Goal: Task Accomplishment & Management: Complete application form

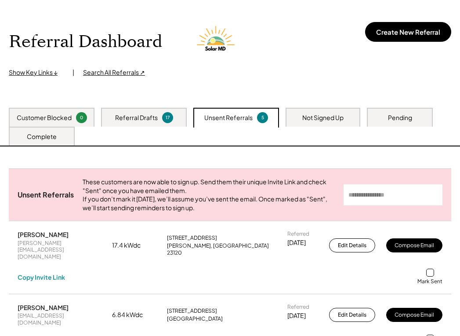
scroll to position [44, 0]
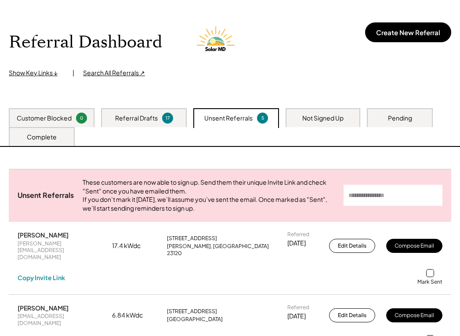
click at [155, 122] on div "Referral Drafts" at bounding box center [136, 118] width 43 height 9
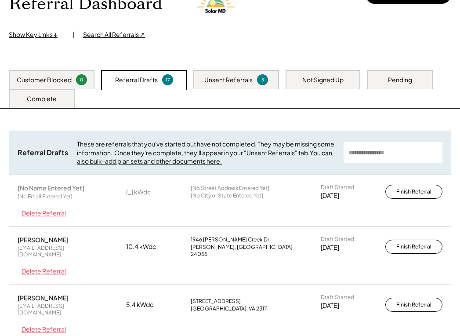
scroll to position [220, 0]
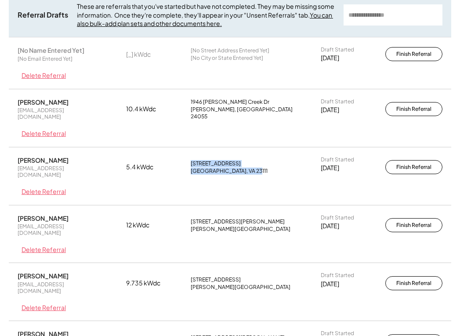
drag, startPoint x: 250, startPoint y: 162, endPoint x: 185, endPoint y: 151, distance: 66.4
click at [185, 151] on div "Alethea White-Previs awhiteprevis@yahoo.com 5.4 kWdc 5962 Lake Willow Way Mecha…" at bounding box center [230, 176] width 443 height 58
copy div "5962 Lake Willow Way Mechanicsville, VA 23111"
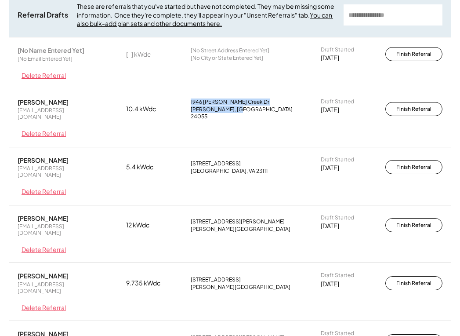
drag, startPoint x: 240, startPoint y: 109, endPoint x: 188, endPoint y: 98, distance: 52.9
click at [188, 98] on div "james saunders jhsaunders956@gmail.com 10.4 kWdc 1946 Reed Creek Dr Bassett, VA…" at bounding box center [230, 118] width 443 height 58
copy div "1946 Reed Creek Dr Bassett, VA 24055"
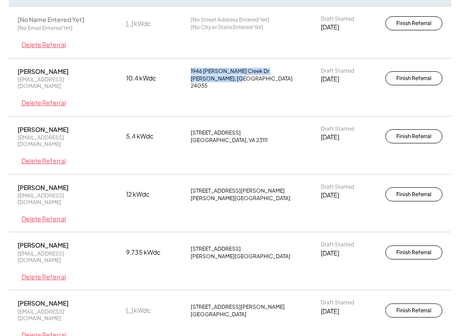
scroll to position [264, 0]
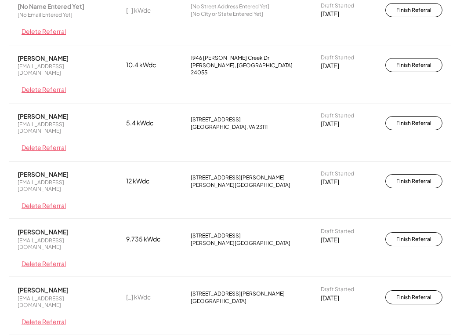
click at [203, 225] on div "Kristin Johnson kristin667@aol.com 9.735 kWdc 336 S End Rd Knotts Island, NC 27…" at bounding box center [230, 248] width 443 height 58
click at [414, 232] on button "Finish Referral" at bounding box center [414, 239] width 57 height 14
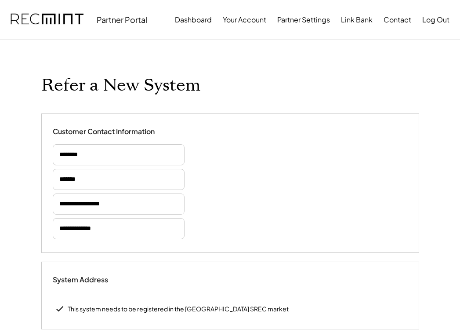
select select "**********"
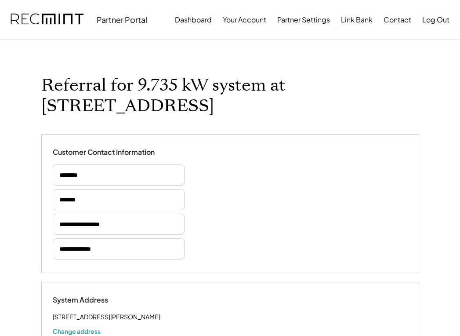
select select "**********"
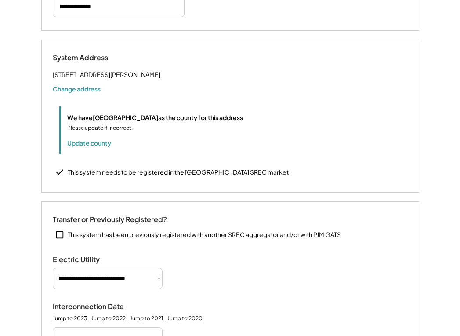
scroll to position [264, 0]
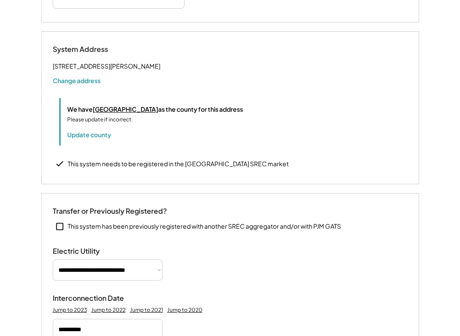
drag, startPoint x: 123, startPoint y: 57, endPoint x: 36, endPoint y: 40, distance: 87.8
copy div "336 S End Rd Knotts Island, NC 27950"
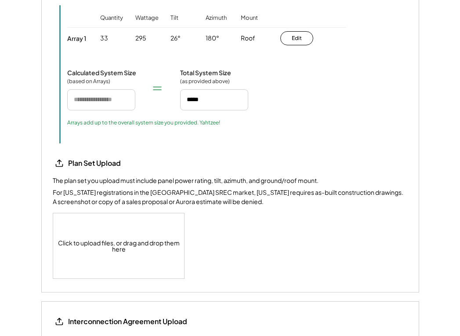
scroll to position [835, 0]
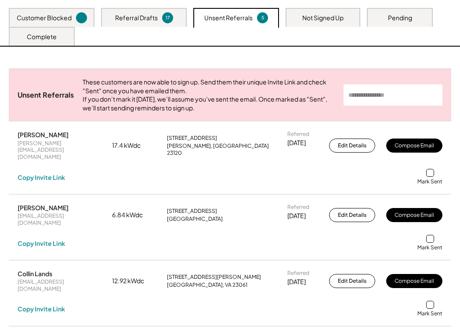
scroll to position [44, 0]
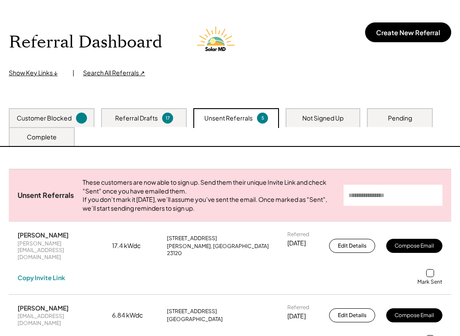
click at [329, 119] on div "Not Signed Up" at bounding box center [323, 118] width 41 height 9
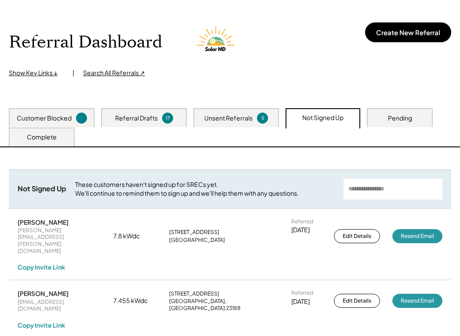
drag, startPoint x: 213, startPoint y: 228, endPoint x: 165, endPoint y: 222, distance: 48.3
click at [164, 222] on div "Darryn Lamb darryn.lamb@gmail.com 7.8 kWdc 400 Lake Vista Dr Forest, VA 24551 R…" at bounding box center [230, 244] width 443 height 71
click at [204, 237] on div "Forest, VA 24551" at bounding box center [197, 240] width 56 height 7
click at [195, 229] on div "400 Lake Vista Dr" at bounding box center [194, 232] width 50 height 7
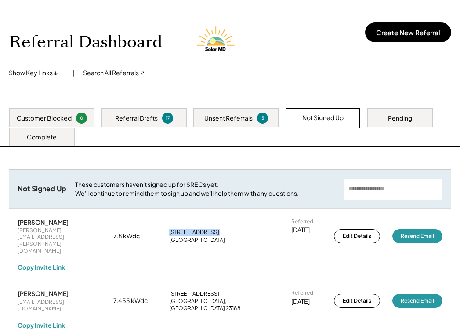
click at [195, 229] on div "400 Lake Vista Dr" at bounding box center [194, 232] width 50 height 7
click at [209, 237] on div "Forest, VA 24551" at bounding box center [197, 240] width 56 height 7
drag, startPoint x: 207, startPoint y: 230, endPoint x: 168, endPoint y: 222, distance: 38.9
click at [168, 222] on div "Darryn Lamb darryn.lamb@gmail.com 7.8 kWdc 400 Lake Vista Dr Forest, VA 24551 R…" at bounding box center [230, 244] width 443 height 71
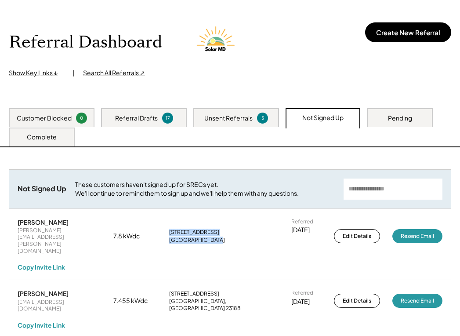
copy div "400 Lake Vista Dr Forest, VA 24551"
click at [360, 229] on button "Edit Details" at bounding box center [357, 236] width 46 height 14
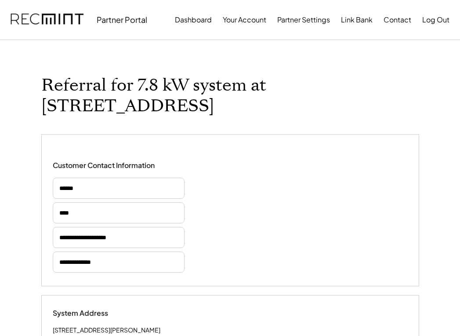
select select "**********"
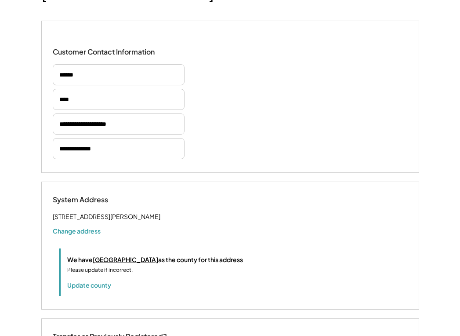
select select
select select "**********"
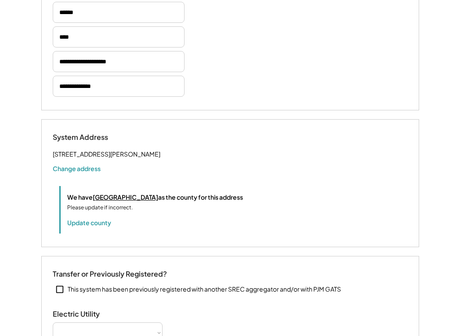
select select "**********"
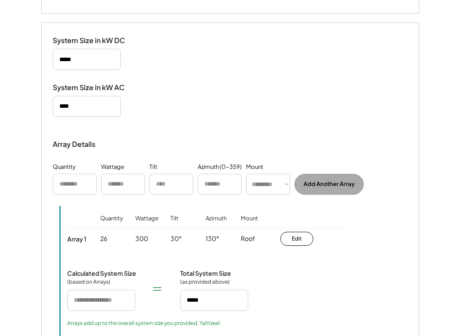
scroll to position [747, 0]
